Goal: Task Accomplishment & Management: Use online tool/utility

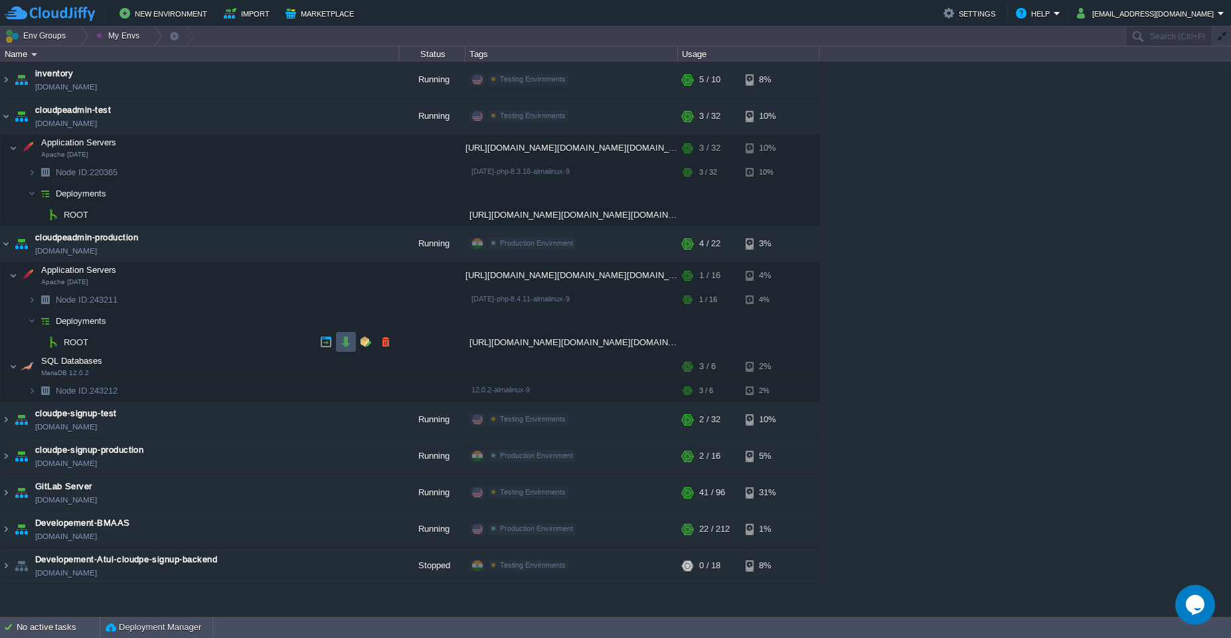
click at [343, 345] on button "button" at bounding box center [346, 342] width 12 height 12
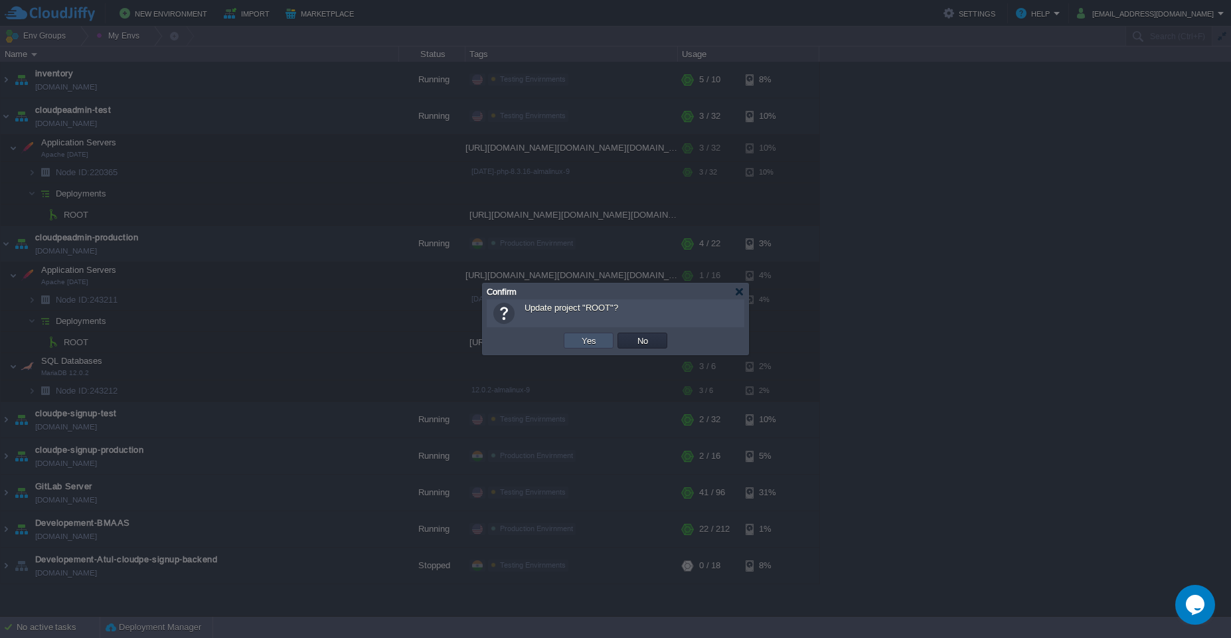
click at [586, 345] on button "Yes" at bounding box center [589, 341] width 23 height 12
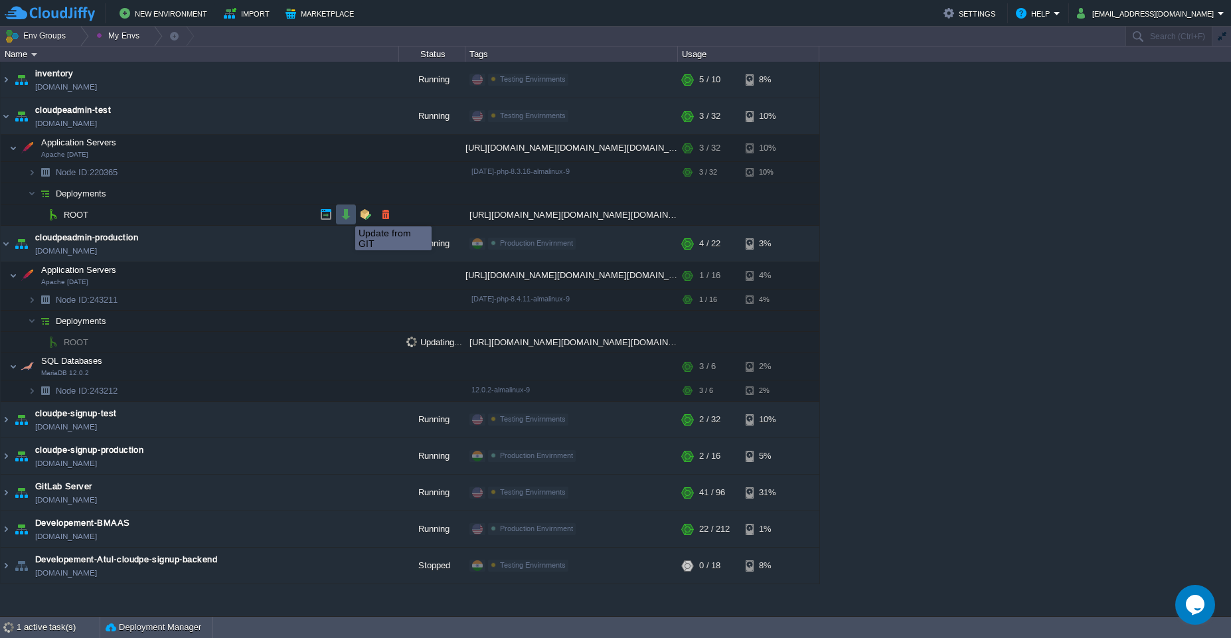
click at [345, 214] on button "button" at bounding box center [346, 214] width 12 height 12
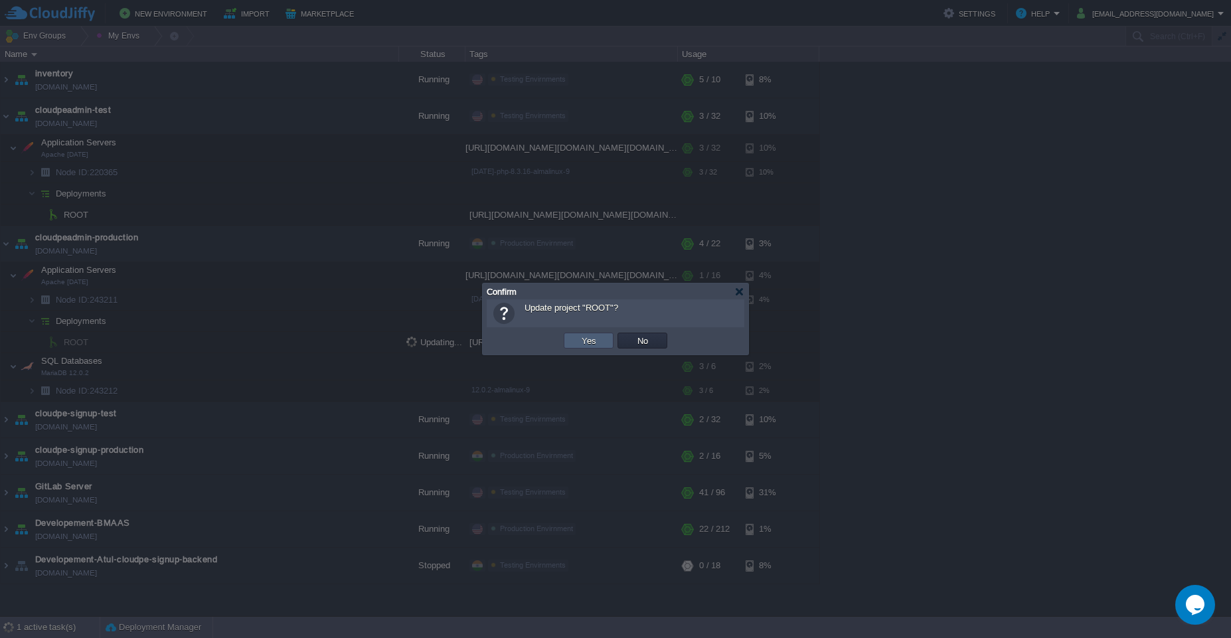
click at [585, 341] on button "Yes" at bounding box center [589, 341] width 23 height 12
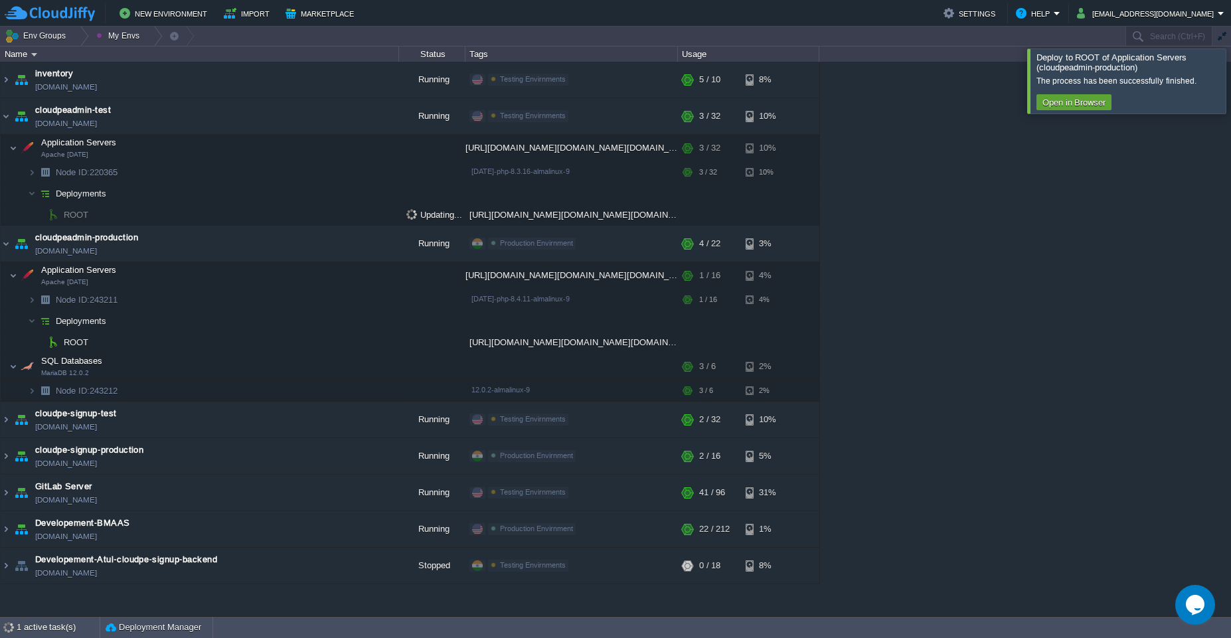
click at [1230, 64] on div at bounding box center [1247, 80] width 0 height 64
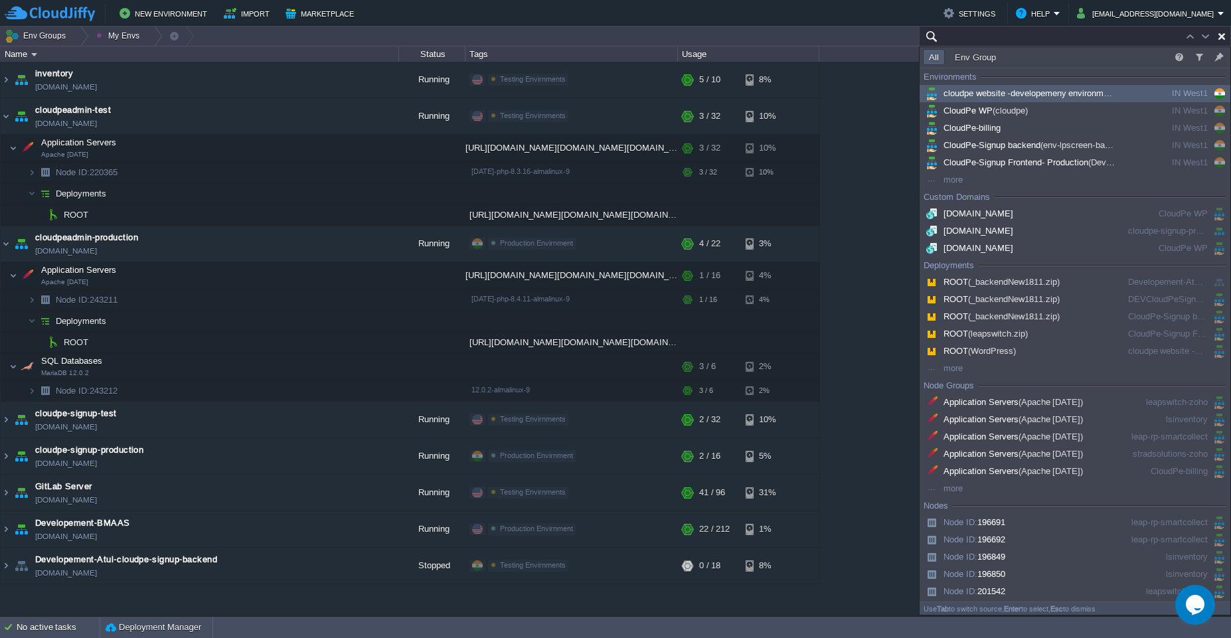
click at [1171, 41] on input "text" at bounding box center [1075, 36] width 312 height 19
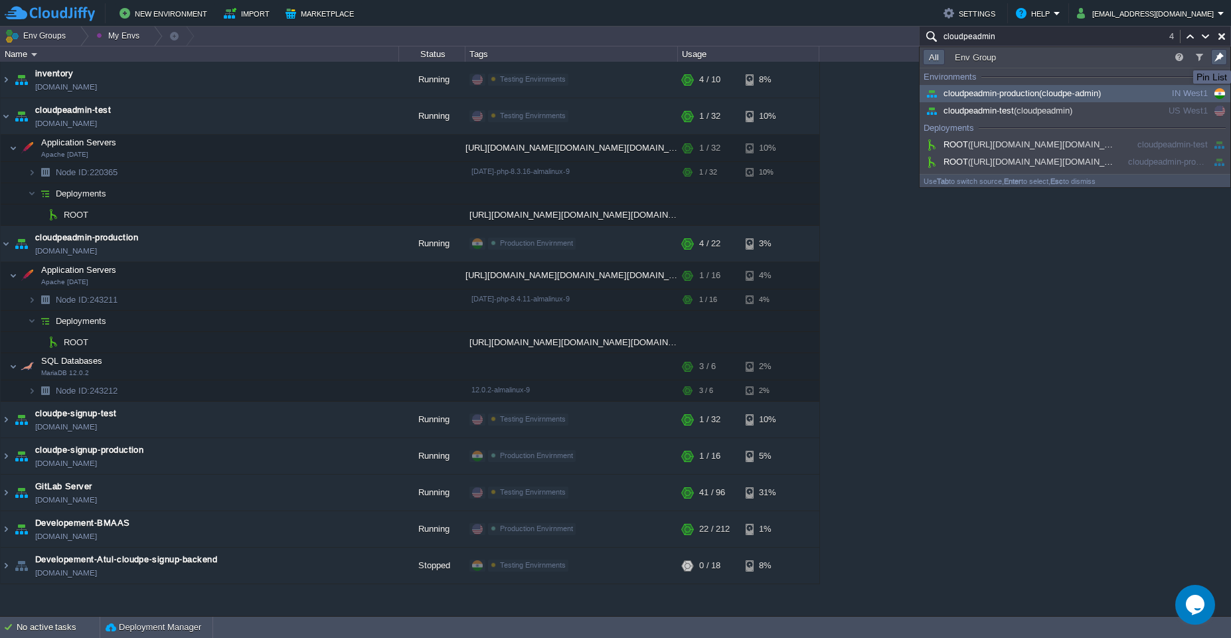
click at [1218, 58] on button "button" at bounding box center [1219, 57] width 12 height 12
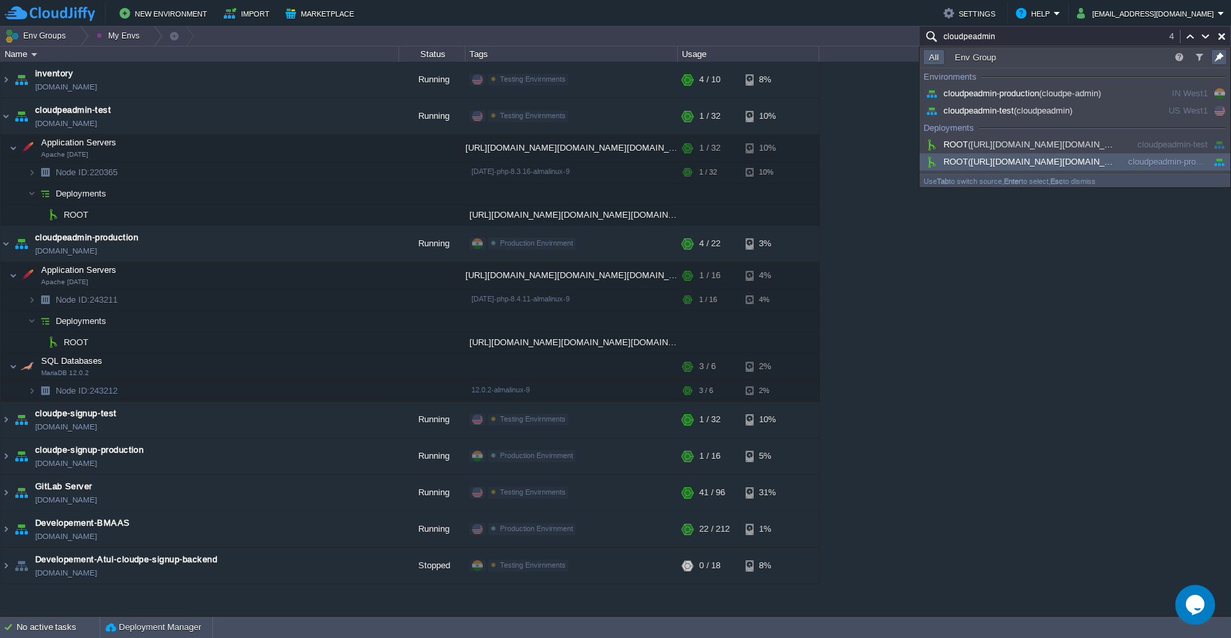
click at [1141, 368] on div "stradsolutions-zoho [DOMAIN_NAME] Running [PERSON_NAME] + Add to Env Group RAM …" at bounding box center [615, 339] width 1231 height 554
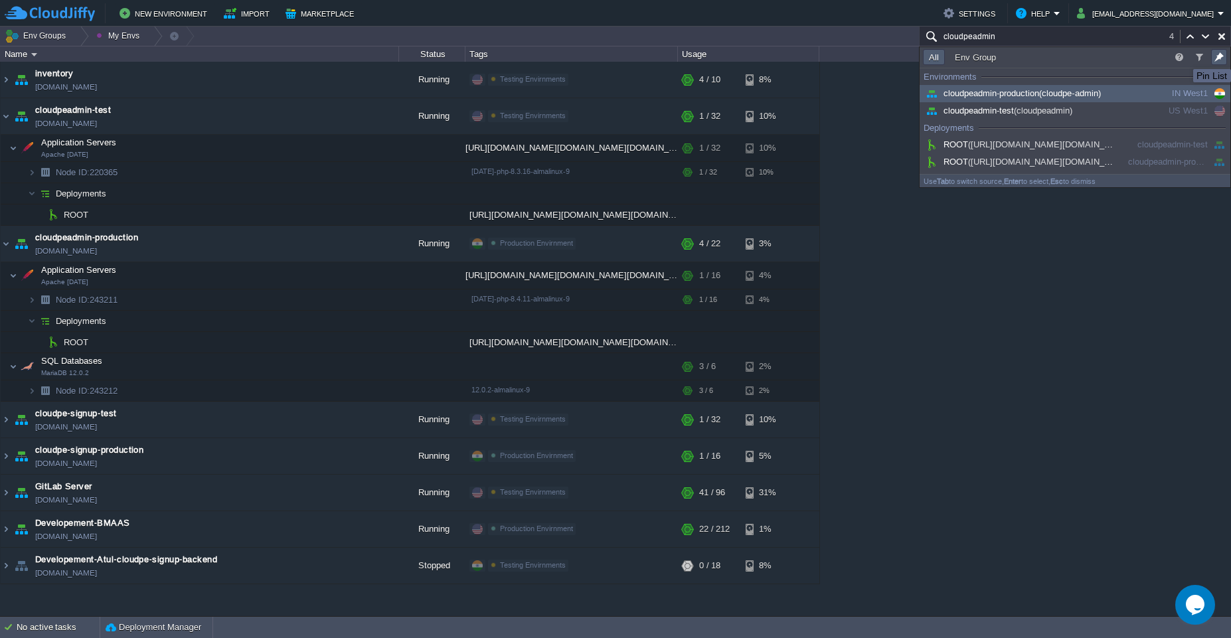
click at [1222, 57] on button "button" at bounding box center [1219, 57] width 12 height 12
click at [961, 58] on button "Env Group" at bounding box center [975, 57] width 49 height 12
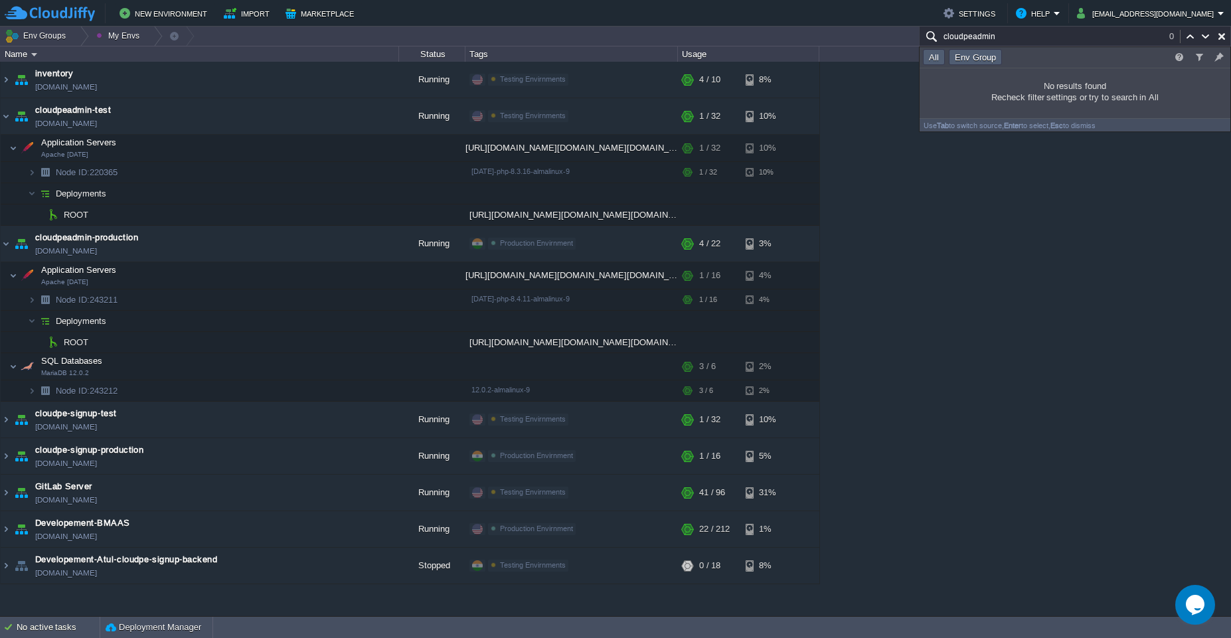
click at [928, 63] on td "All" at bounding box center [934, 57] width 22 height 16
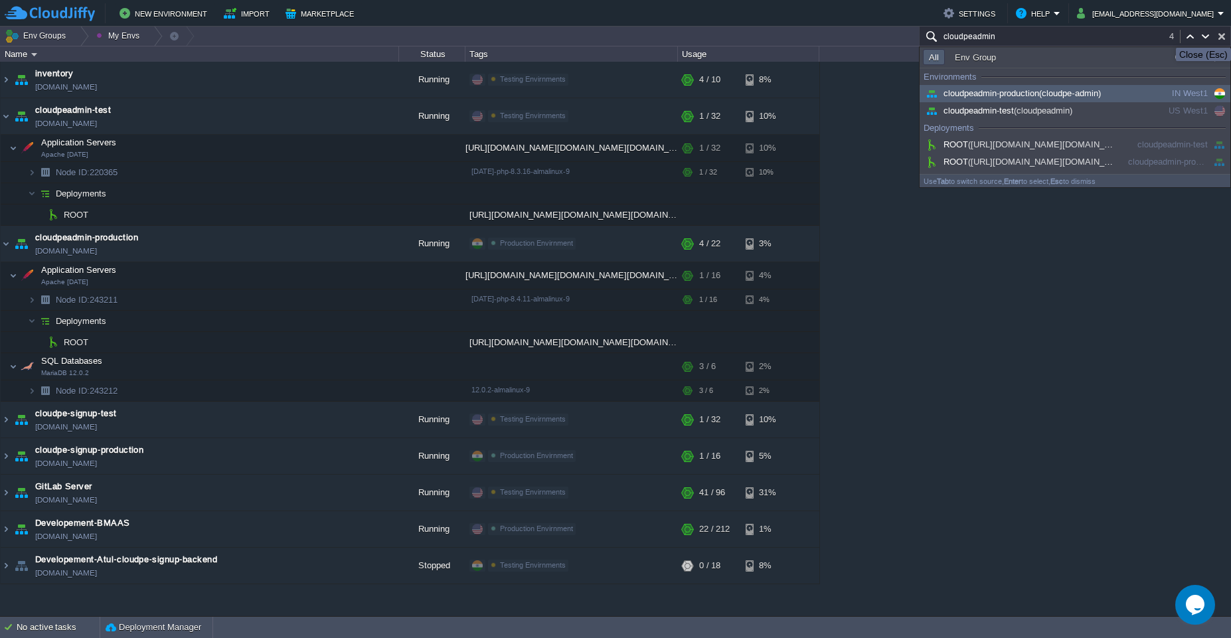
click at [1219, 36] on button "button" at bounding box center [1222, 37] width 12 height 12
type input "Search (Ctrl+F)"
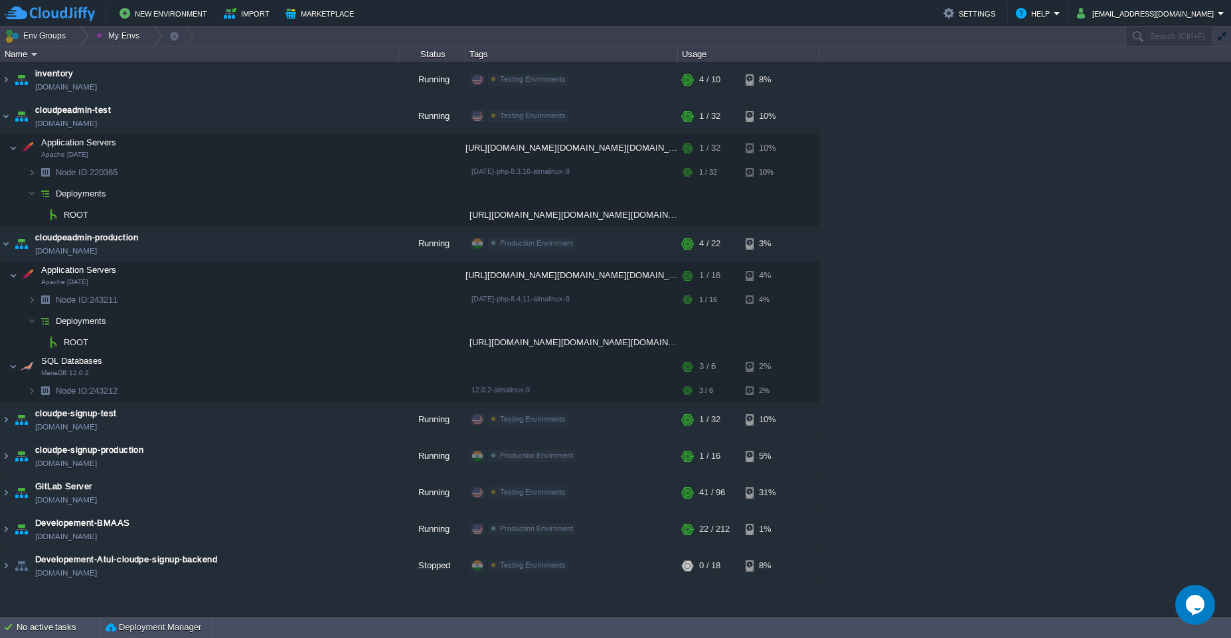
click at [731, 35] on td "Env Groups My Envs" at bounding box center [556, 36] width 1113 height 19
